Goal: Task Accomplishment & Management: Complete application form

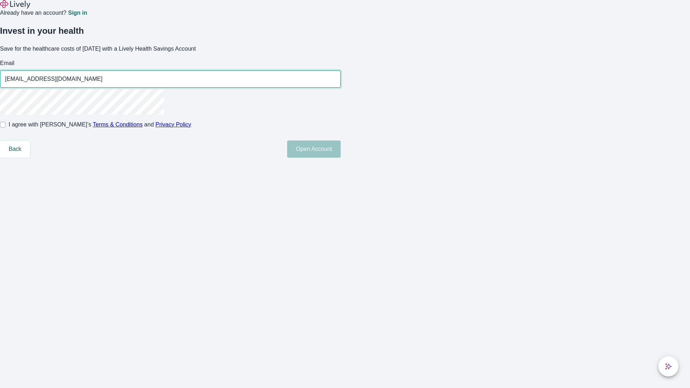
type input "[EMAIL_ADDRESS][DOMAIN_NAME]"
click at [6, 127] on input "I agree with Lively’s Terms & Conditions and Privacy Policy" at bounding box center [3, 125] width 6 height 6
checkbox input "true"
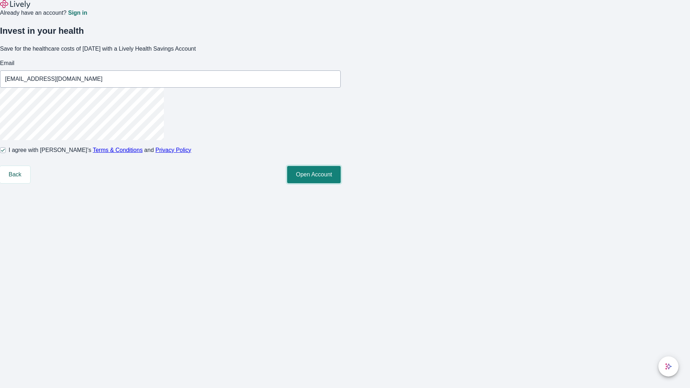
click at [340, 183] on button "Open Account" at bounding box center [314, 174] width 54 height 17
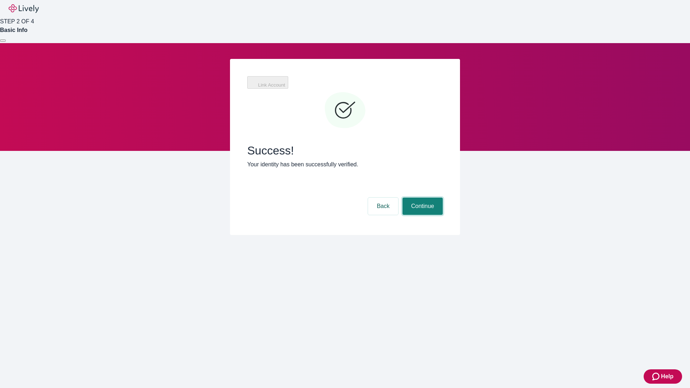
click at [421, 198] on button "Continue" at bounding box center [422, 206] width 40 height 17
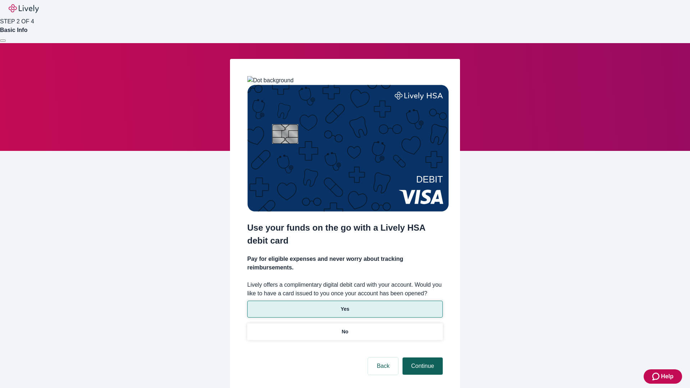
click at [344, 305] on p "Yes" at bounding box center [344, 309] width 9 height 8
click at [421, 357] on button "Continue" at bounding box center [422, 365] width 40 height 17
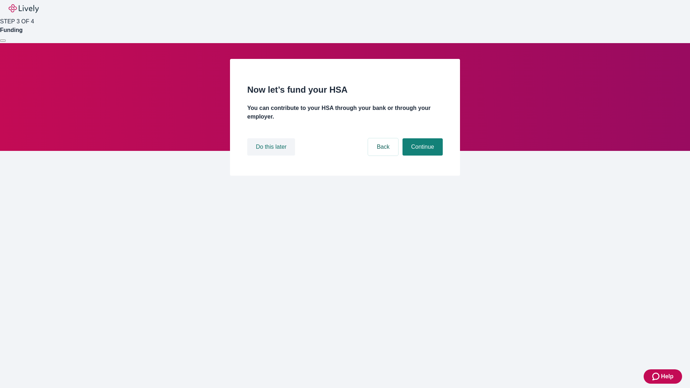
click at [272, 156] on button "Do this later" at bounding box center [271, 146] width 48 height 17
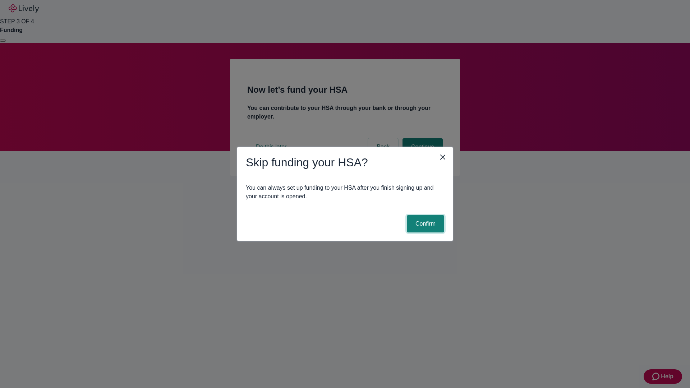
click at [424, 224] on button "Confirm" at bounding box center [425, 223] width 37 height 17
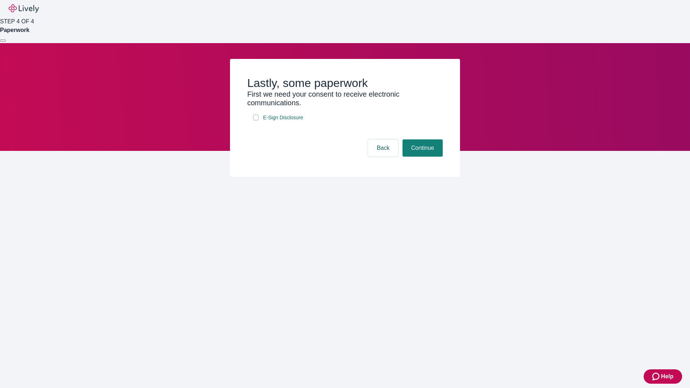
click at [256, 120] on input "E-Sign Disclosure" at bounding box center [256, 118] width 6 height 6
checkbox input "true"
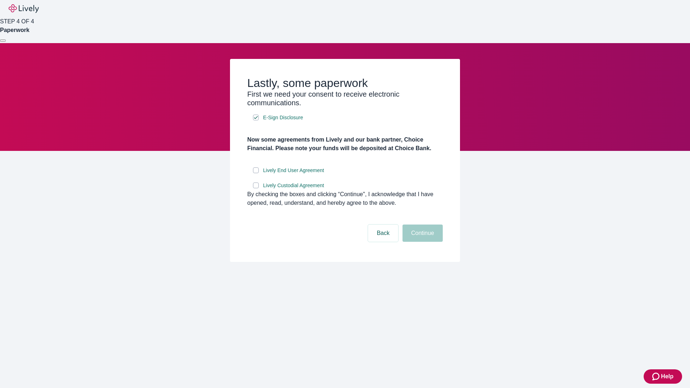
click at [256, 173] on input "Lively End User Agreement" at bounding box center [256, 170] width 6 height 6
checkbox input "true"
click at [256, 188] on input "Lively Custodial Agreement" at bounding box center [256, 185] width 6 height 6
checkbox input "true"
click at [421, 242] on button "Continue" at bounding box center [422, 232] width 40 height 17
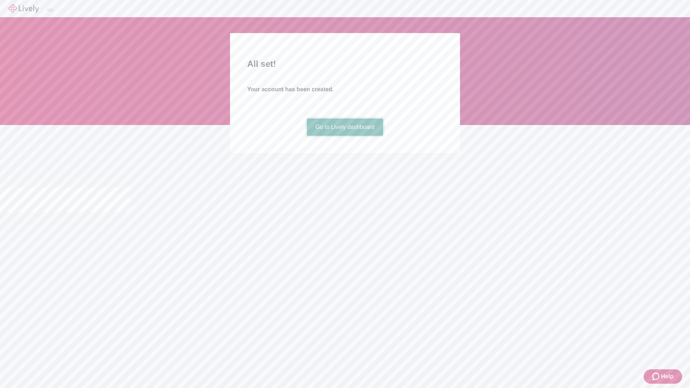
click at [344, 136] on link "Go to Lively dashboard" at bounding box center [345, 127] width 76 height 17
